Goal: Find specific page/section: Find specific page/section

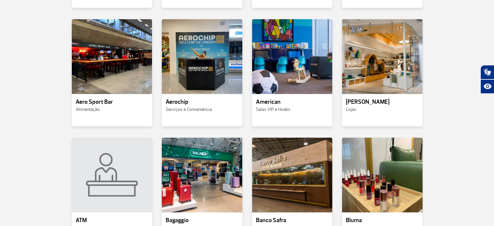
scroll to position [260, 0]
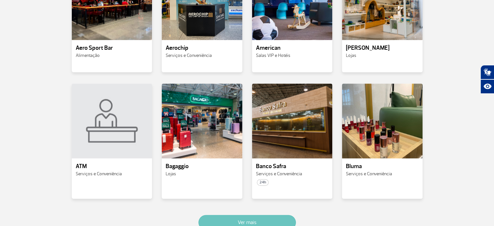
click at [258, 216] on button "Ver mais" at bounding box center [248, 222] width 98 height 15
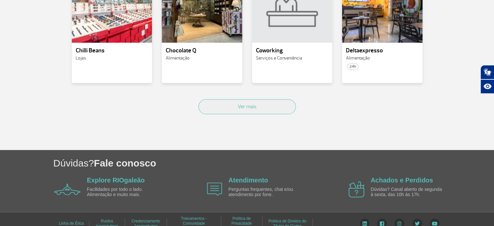
scroll to position [765, 0]
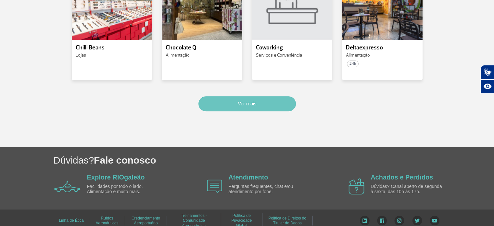
click at [233, 104] on button "Ver mais" at bounding box center [248, 103] width 98 height 15
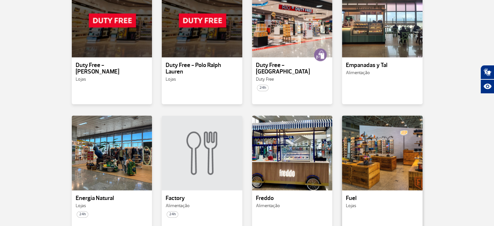
scroll to position [1079, 0]
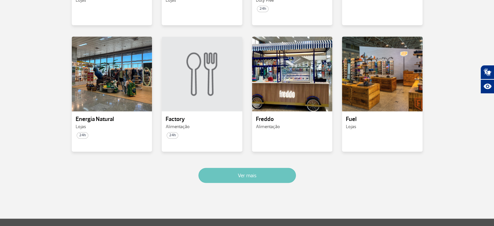
click at [225, 168] on button "Ver mais" at bounding box center [248, 175] width 98 height 15
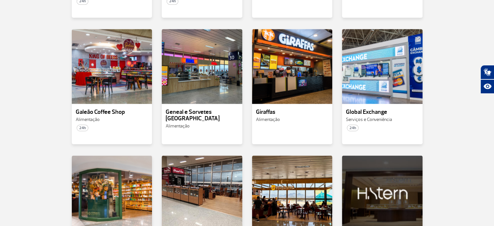
scroll to position [1458, 0]
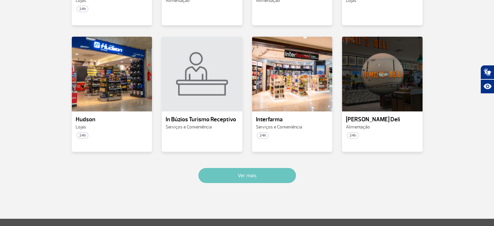
click at [242, 168] on button "Ver mais" at bounding box center [248, 175] width 98 height 15
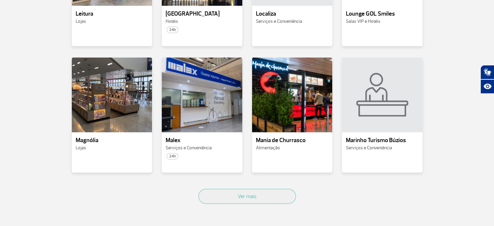
scroll to position [1772, 0]
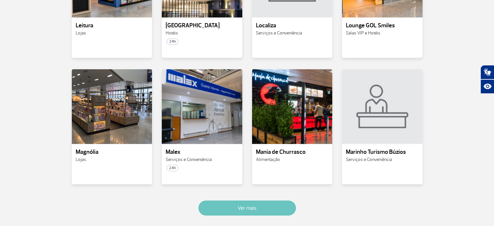
click at [255, 201] on button "Ver mais" at bounding box center [248, 208] width 98 height 15
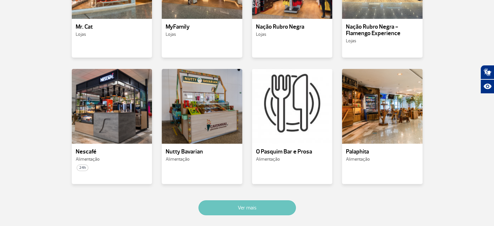
click at [253, 200] on button "Ver mais" at bounding box center [248, 207] width 98 height 15
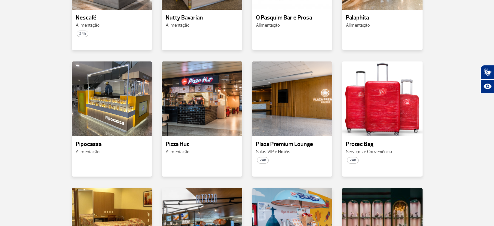
scroll to position [2562, 0]
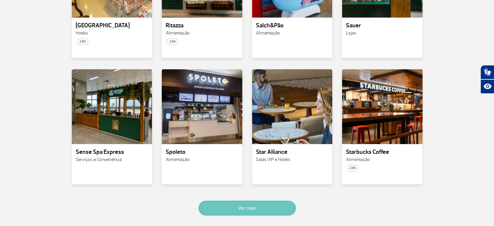
click at [254, 201] on button "Ver mais" at bounding box center [248, 208] width 98 height 15
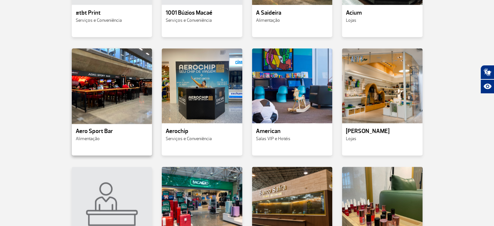
scroll to position [162, 0]
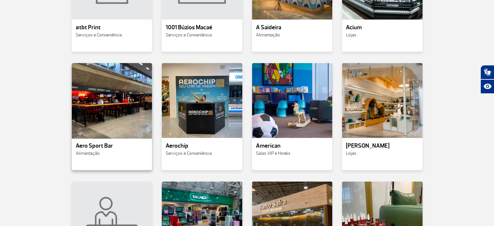
click at [87, 113] on div at bounding box center [112, 100] width 82 height 76
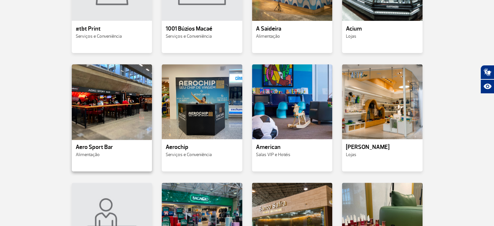
scroll to position [163, 0]
